Goal: Task Accomplishment & Management: Manage account settings

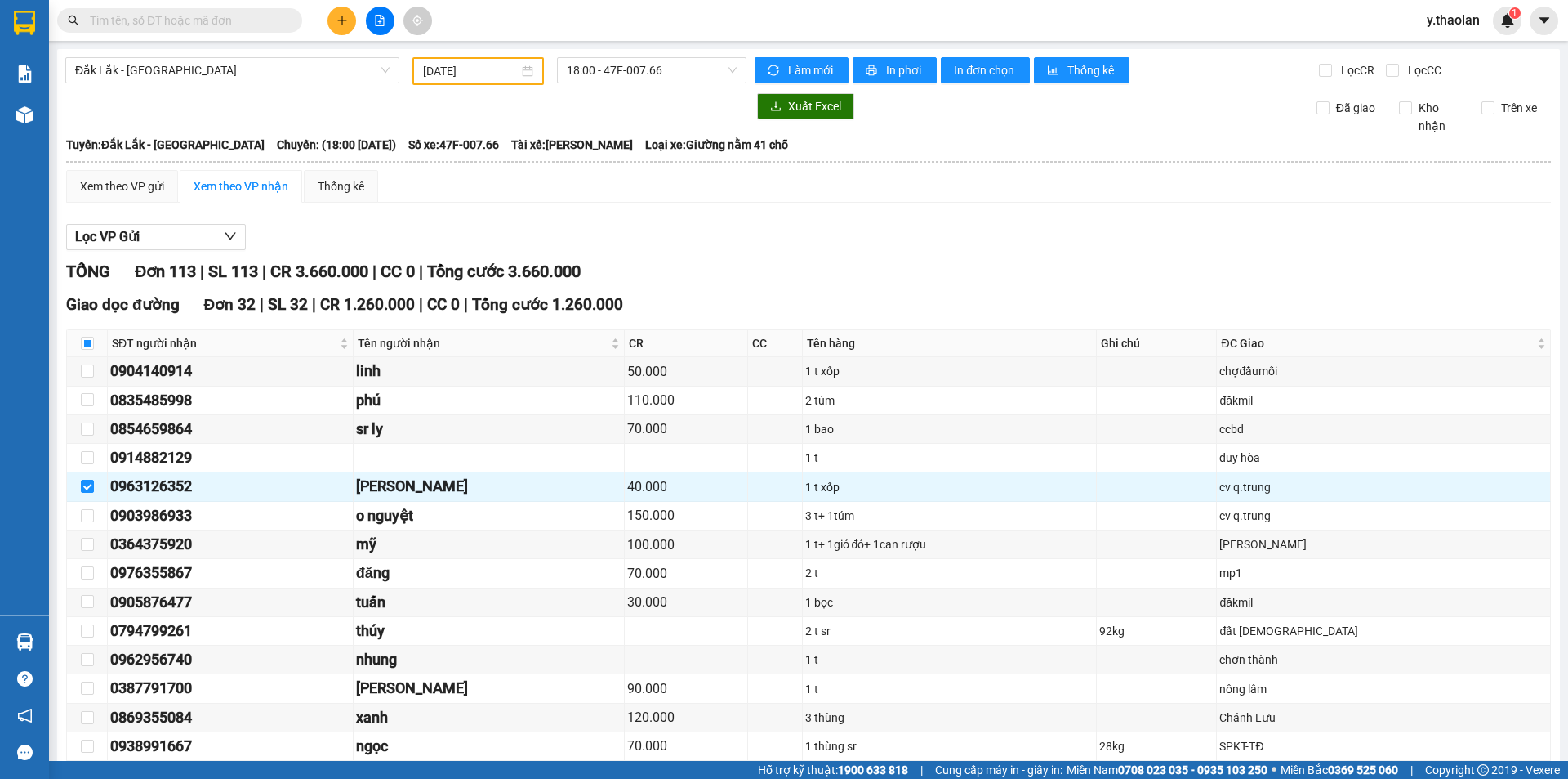
click at [253, 19] on input "text" at bounding box center [186, 20] width 193 height 18
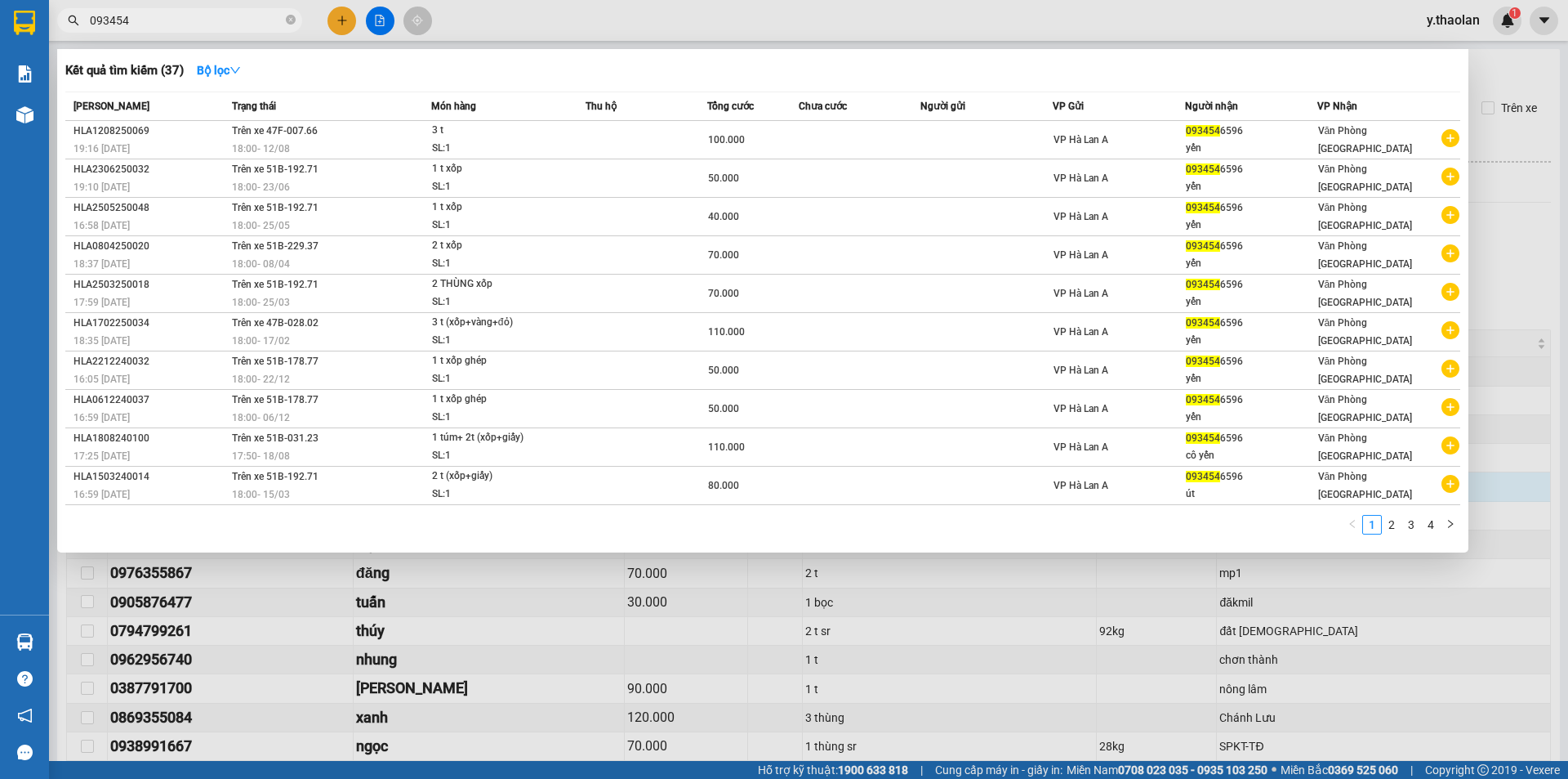
type input "093454"
click at [1435, 27] on div at bounding box center [784, 389] width 1568 height 779
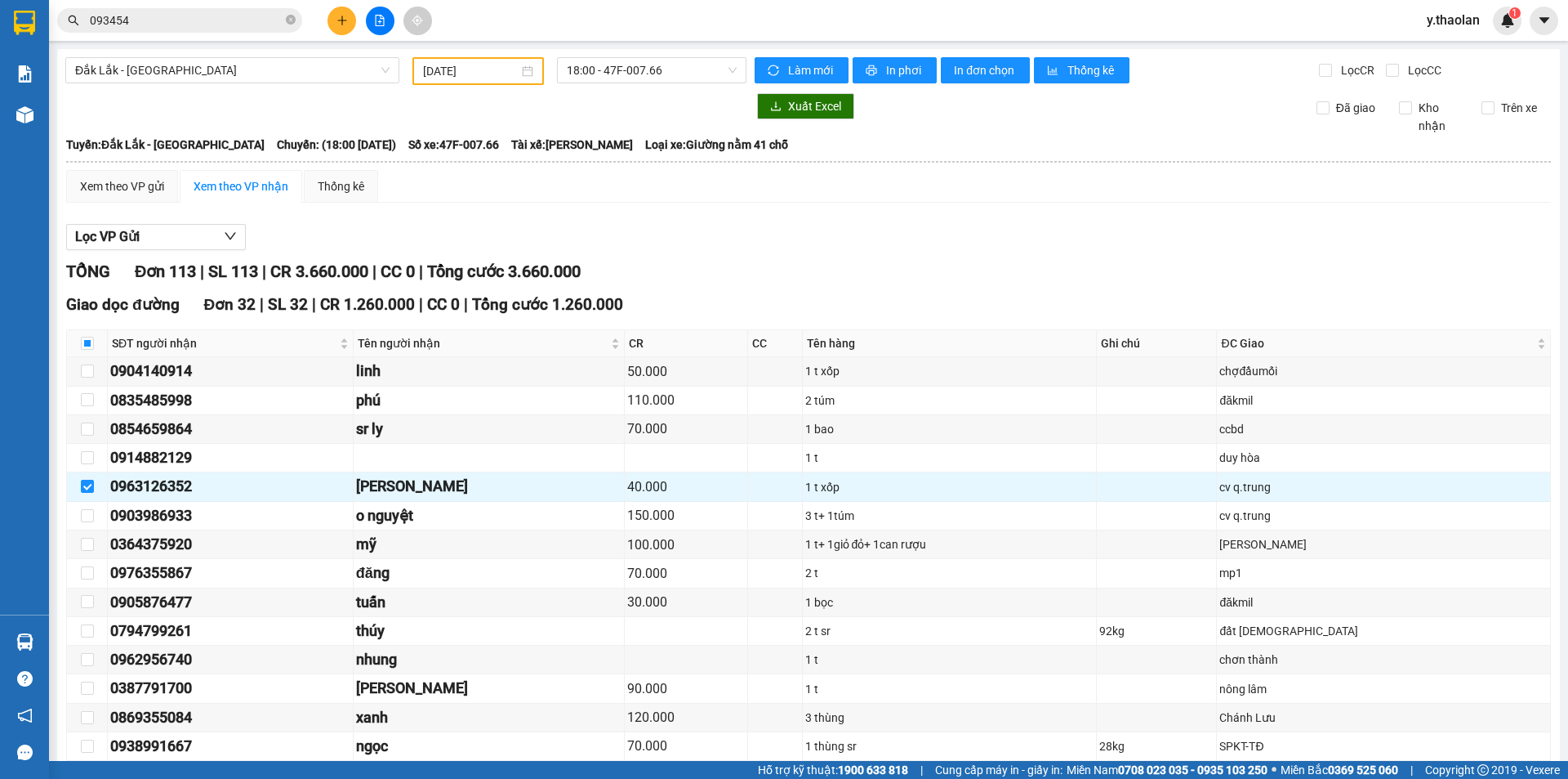
click at [1442, 25] on span "y.thaolan" at bounding box center [1453, 20] width 79 height 20
click at [1441, 58] on span "Đăng xuất" at bounding box center [1473, 51] width 69 height 18
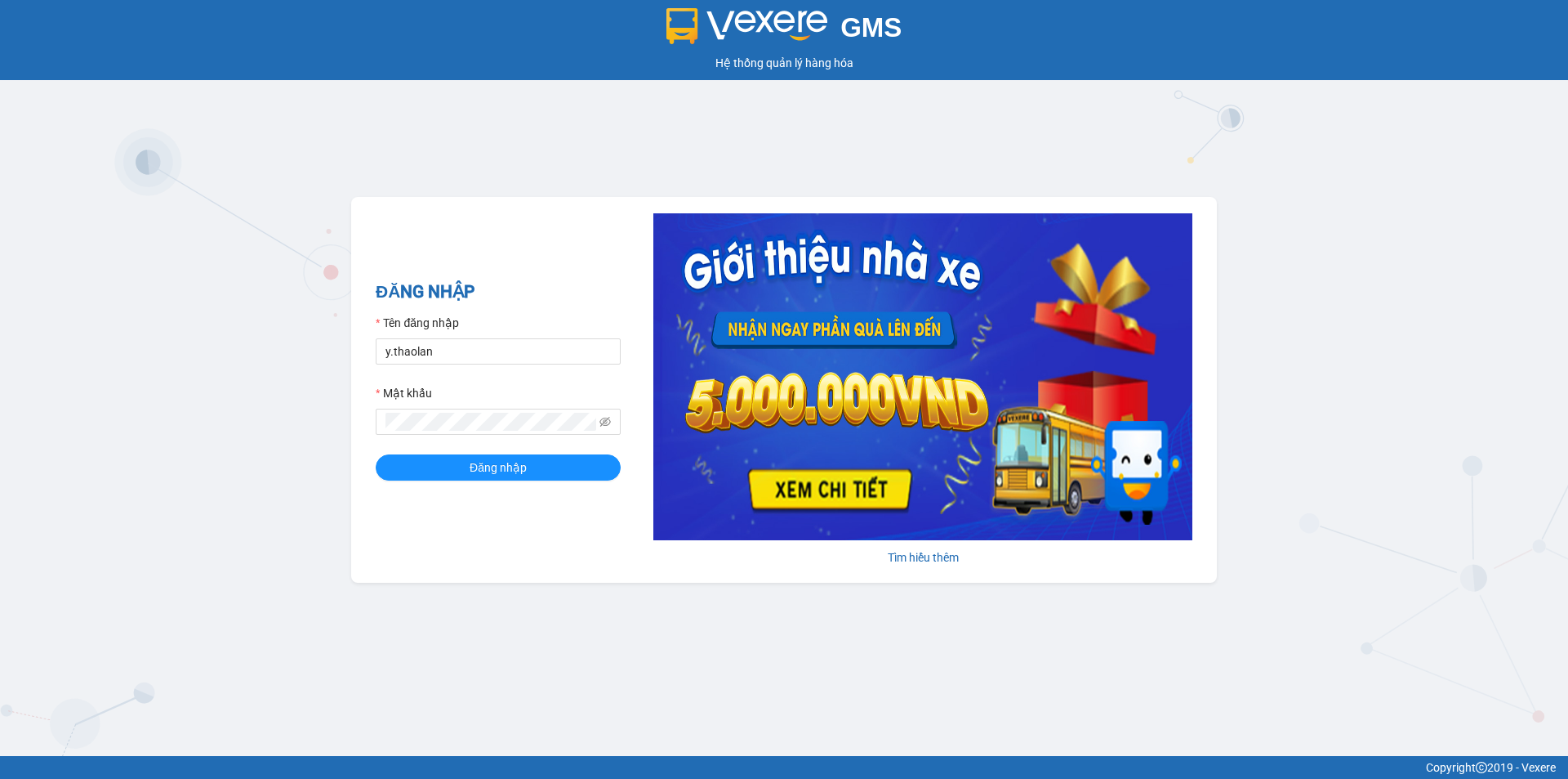
type input "dao.thaolan"
click at [494, 475] on span "Đăng nhập" at bounding box center [498, 467] width 57 height 18
type input "y.thaolan"
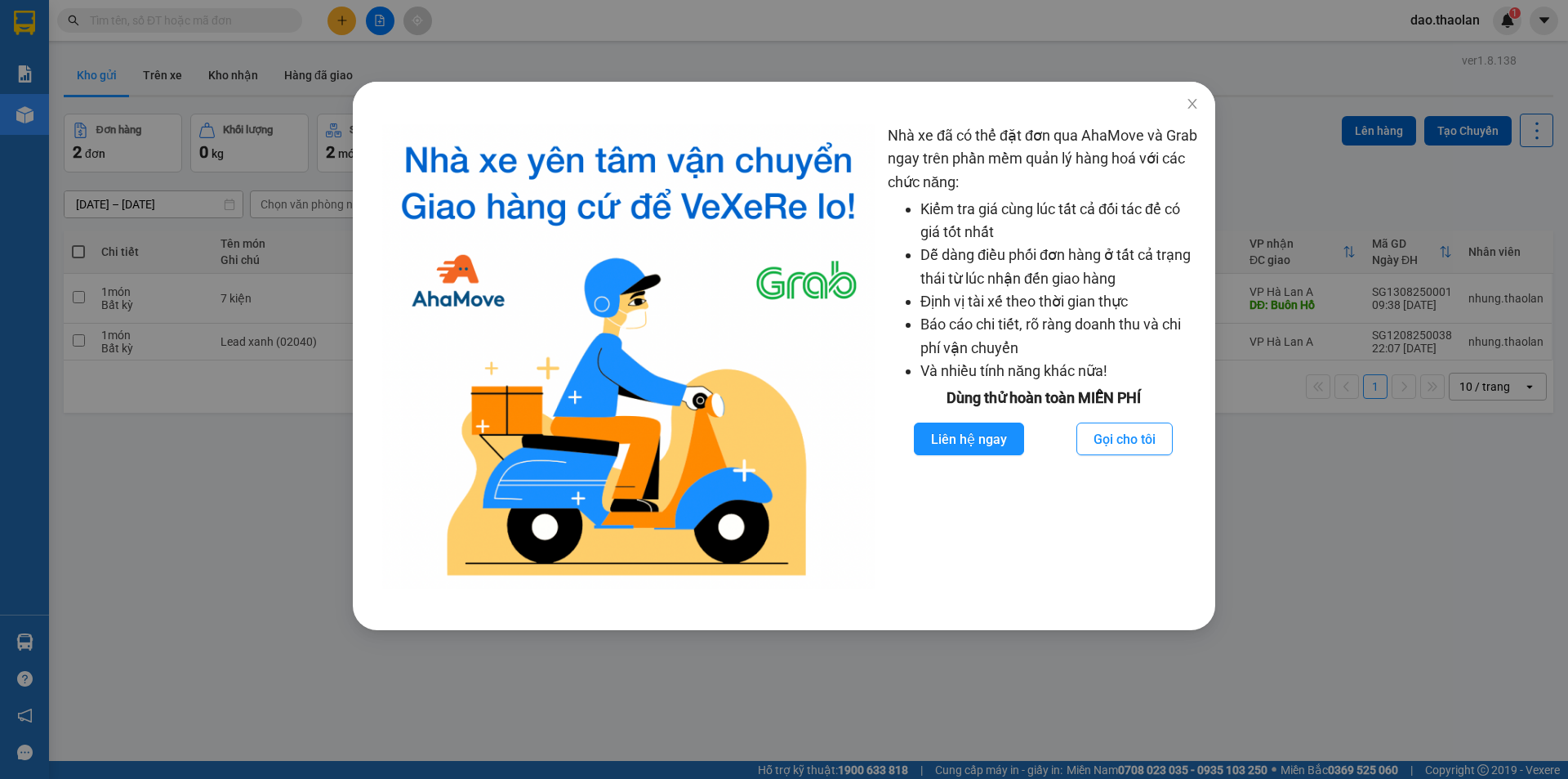
drag, startPoint x: 194, startPoint y: 719, endPoint x: 180, endPoint y: 228, distance: 491.2
click at [198, 701] on div "Nhà xe đã có thể đặt đơn qua AhaMove và Grab ngay trên phần mềm quản lý hàng ho…" at bounding box center [784, 389] width 1568 height 779
